Goal: Task Accomplishment & Management: Manage account settings

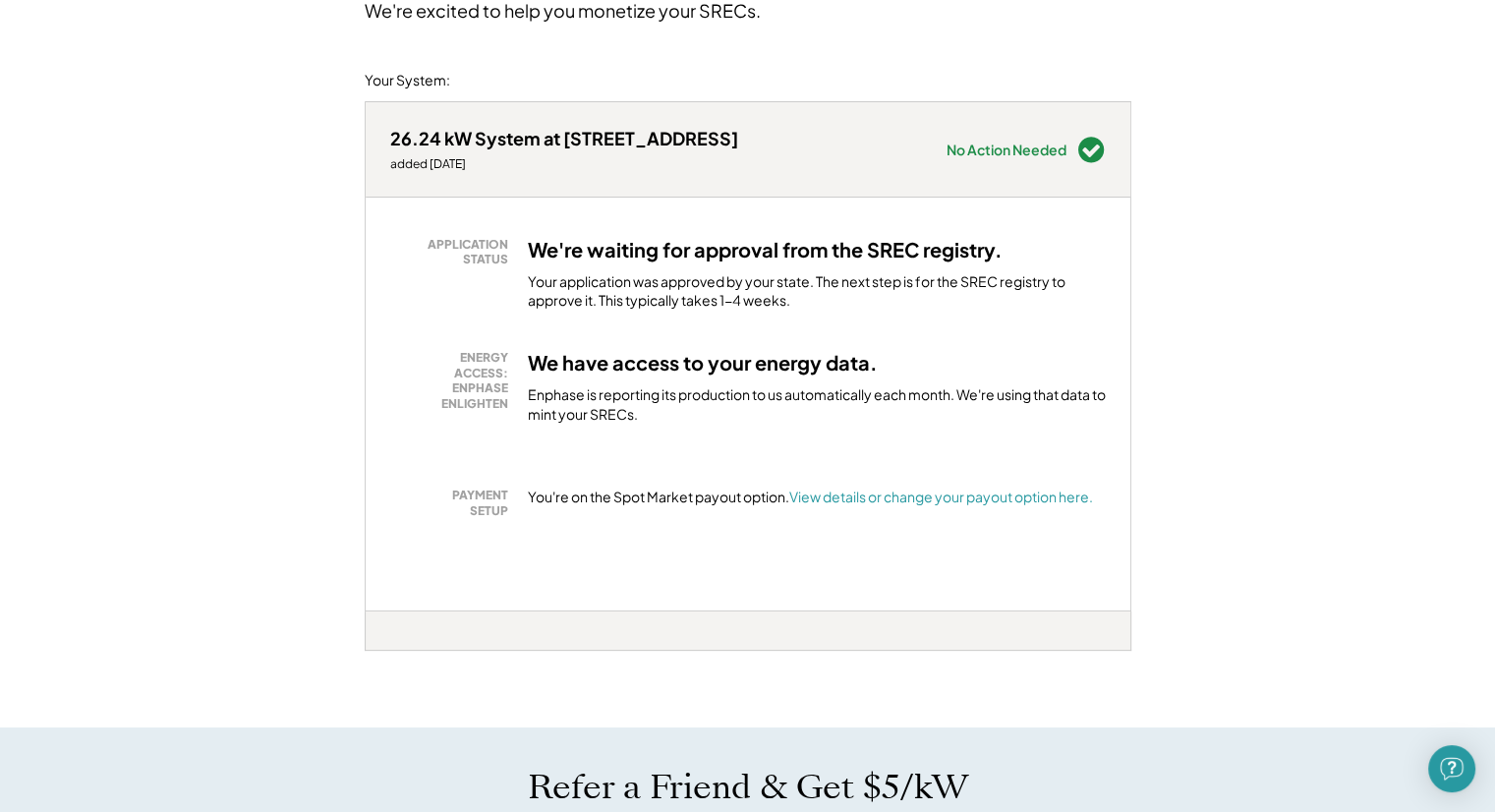
scroll to position [197, 0]
click at [883, 500] on font "View details or change your payout option here." at bounding box center [941, 496] width 303 height 18
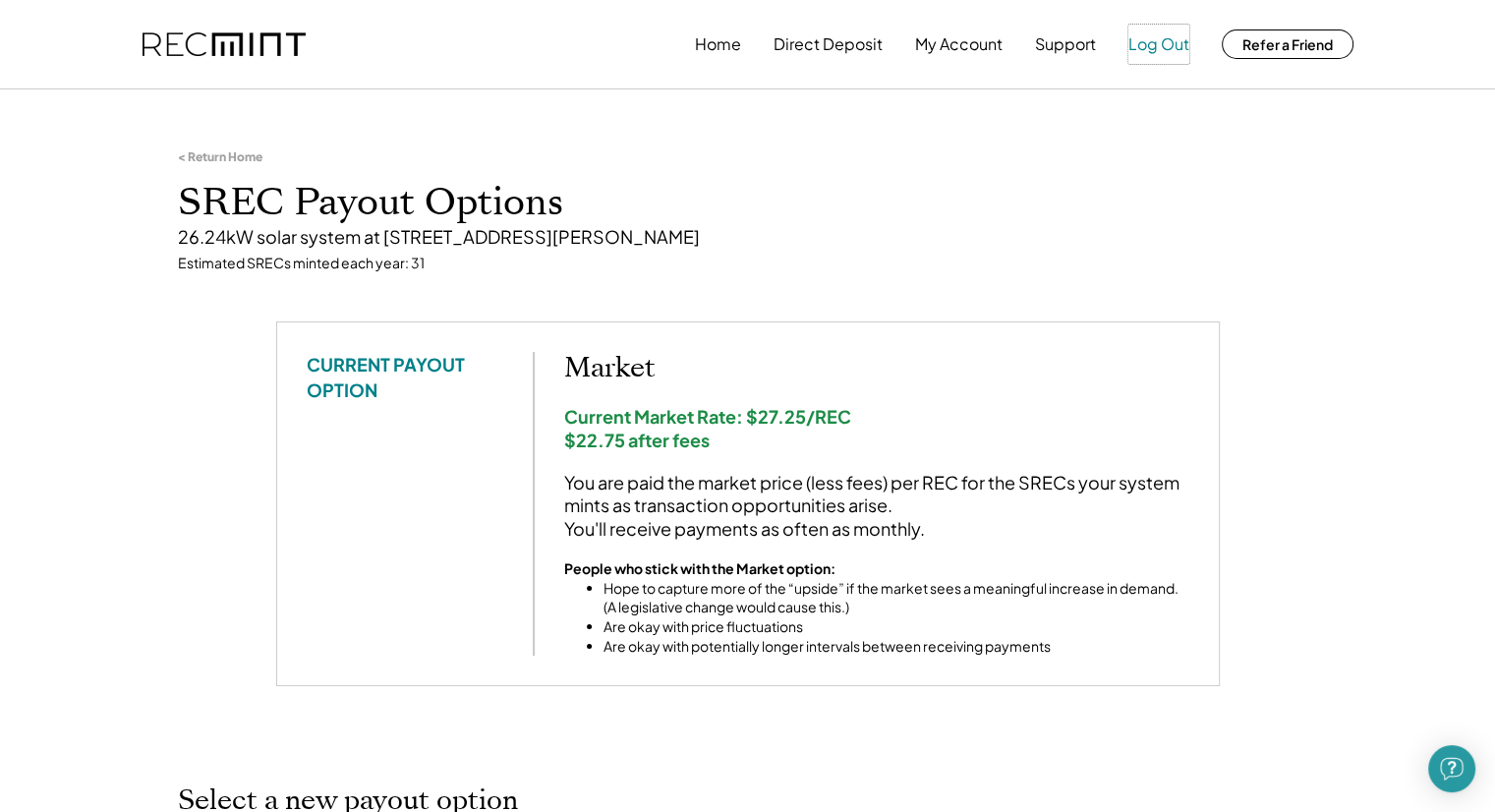
click at [1152, 48] on button "Log Out" at bounding box center [1159, 44] width 61 height 40
